Goal: Find contact information: Find contact information

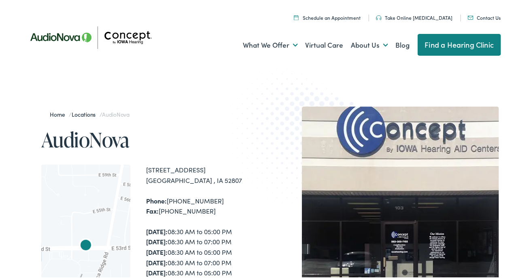
click at [477, 16] on link "Contact Us" at bounding box center [483, 16] width 33 height 7
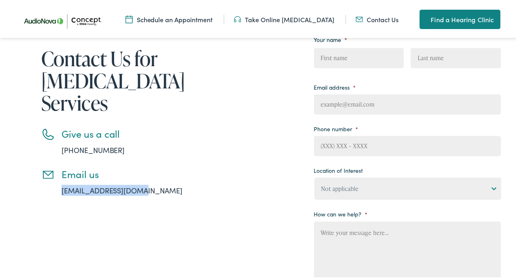
drag, startPoint x: 139, startPoint y: 191, endPoint x: 60, endPoint y: 190, distance: 79.3
click at [60, 190] on li "Email us info@iowahearing.com" at bounding box center [124, 180] width 166 height 27
copy link "info@iowahearing.com"
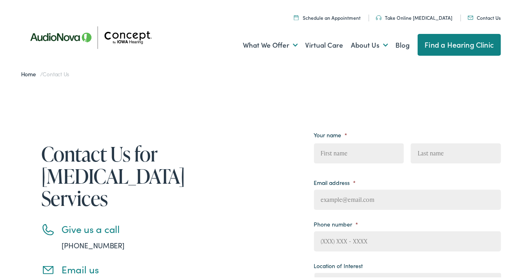
scroll to position [0, 0]
